Goal: Task Accomplishment & Management: Use online tool/utility

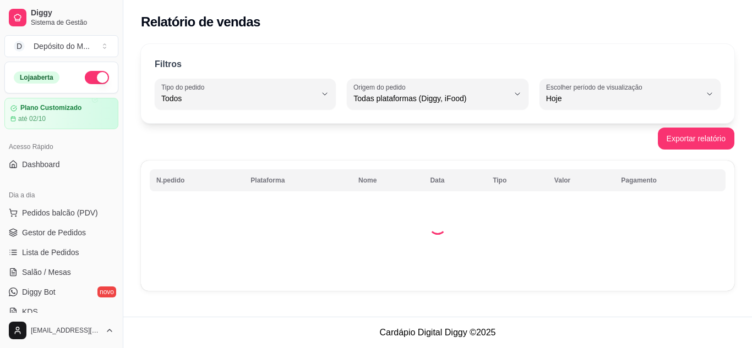
select select "ALL"
select select "0"
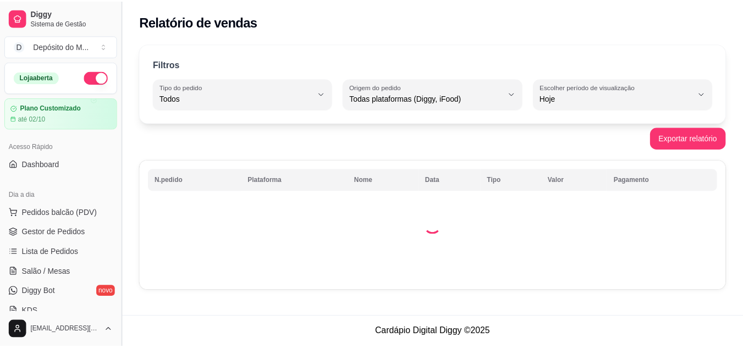
scroll to position [253, 0]
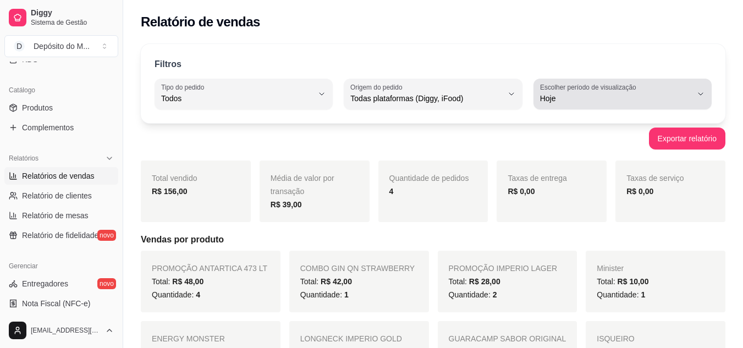
click at [616, 94] on span "Hoje" at bounding box center [616, 98] width 152 height 11
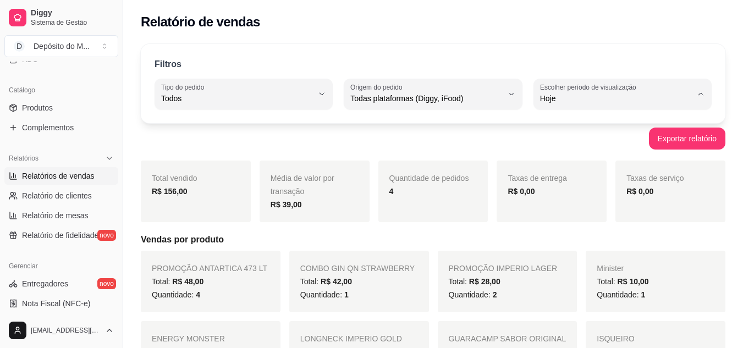
click at [599, 148] on span "Ontem" at bounding box center [617, 143] width 144 height 10
type input "1"
select select "1"
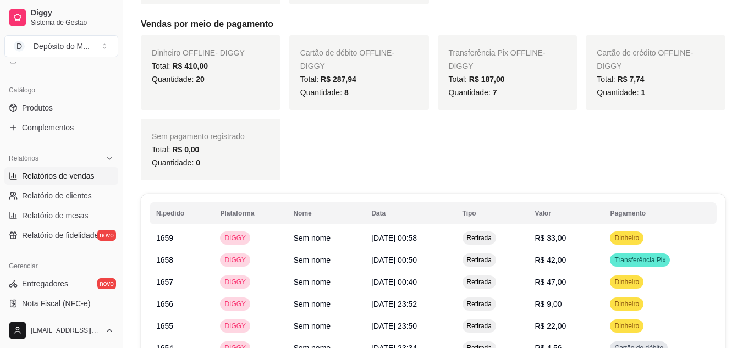
scroll to position [620, 0]
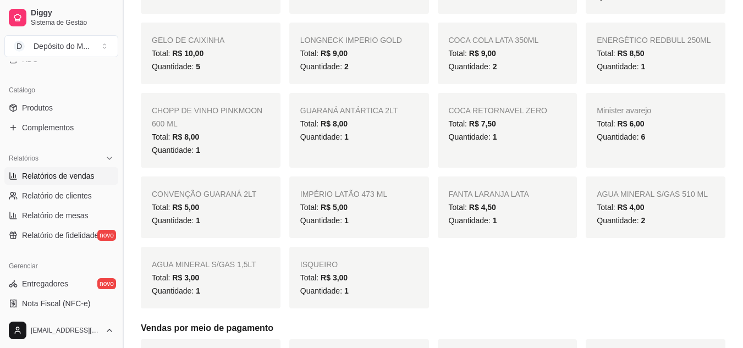
click at [118, 270] on button "Toggle Sidebar" at bounding box center [122, 174] width 9 height 348
click at [123, 270] on div "Filtros ALL Tipo do pedido Todos Entrega Retirada Mesa Consumo local Tipo do pe…" at bounding box center [433, 328] width 620 height 1823
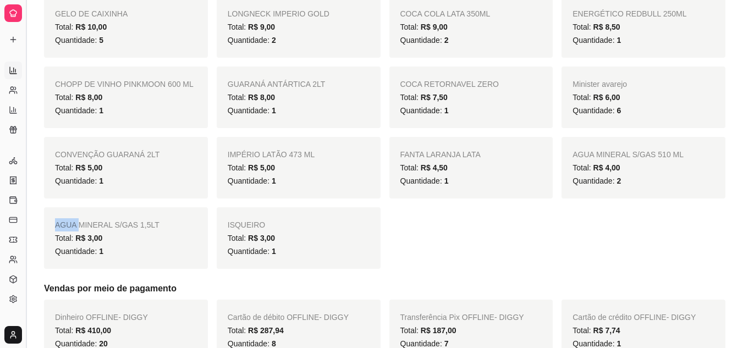
click at [26, 198] on button "Toggle Sidebar" at bounding box center [25, 174] width 9 height 348
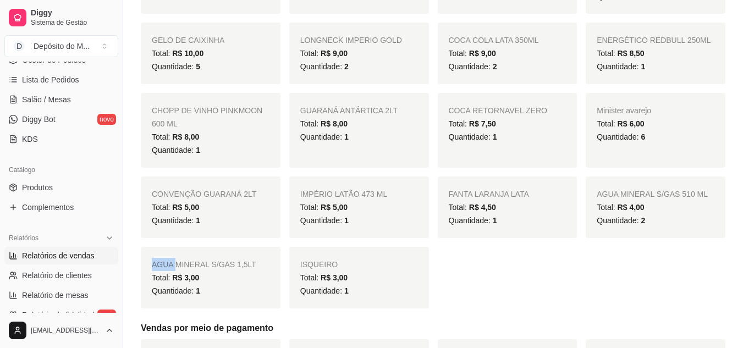
scroll to position [393, 0]
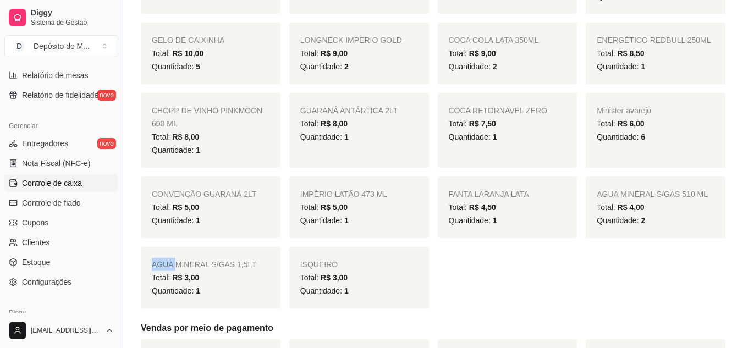
click at [84, 188] on link "Controle de caixa" at bounding box center [61, 183] width 114 height 18
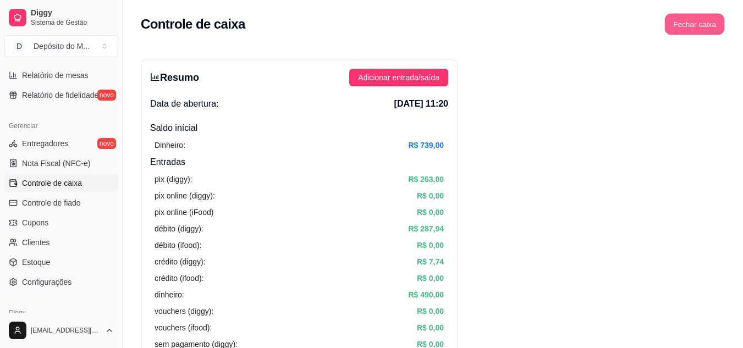
click at [701, 22] on button "Fechar caixa" at bounding box center [695, 24] width 60 height 21
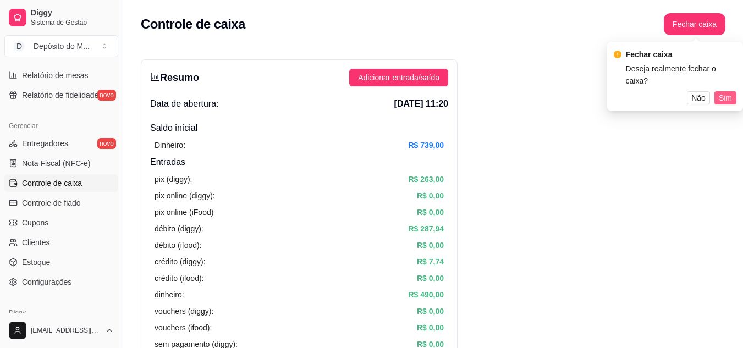
click at [720, 92] on span "Sim" at bounding box center [725, 98] width 13 height 12
